Goal: Find specific page/section: Find specific page/section

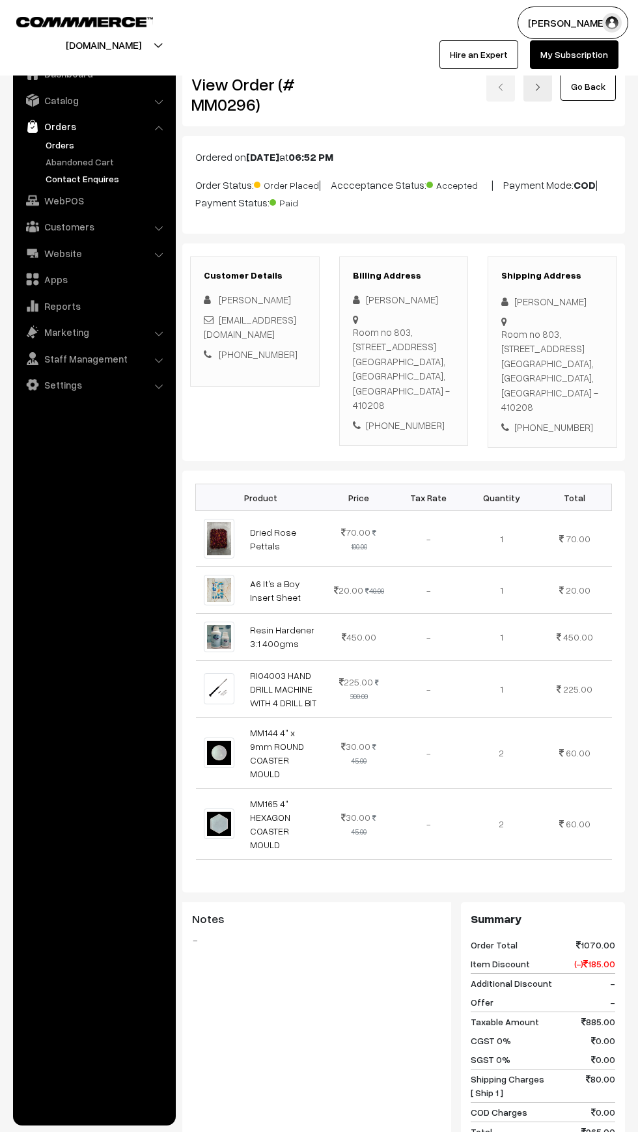
click at [49, 176] on link "Contact Enquires" at bounding box center [106, 179] width 129 height 14
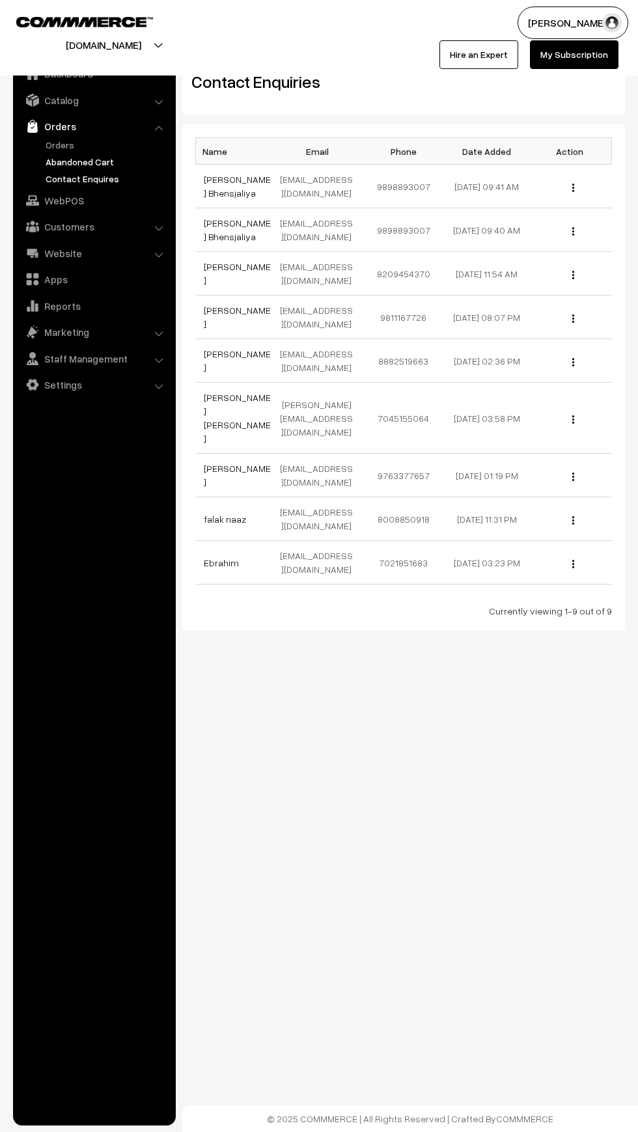
click at [49, 161] on link "Abandoned Cart" at bounding box center [106, 162] width 129 height 14
